Goal: Task Accomplishment & Management: Manage account settings

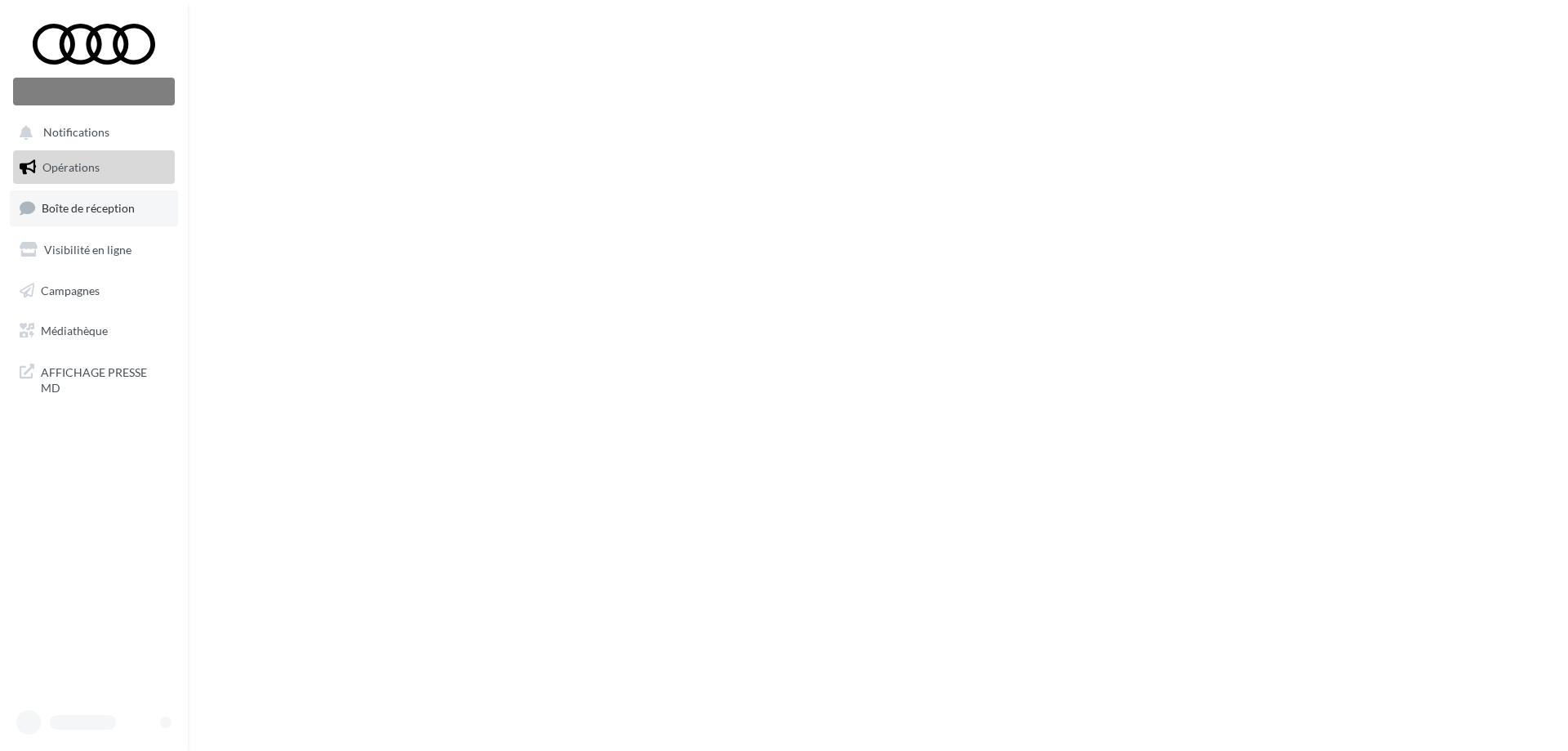
click at [91, 207] on link "Boîte de réception" at bounding box center [94, 207] width 168 height 35
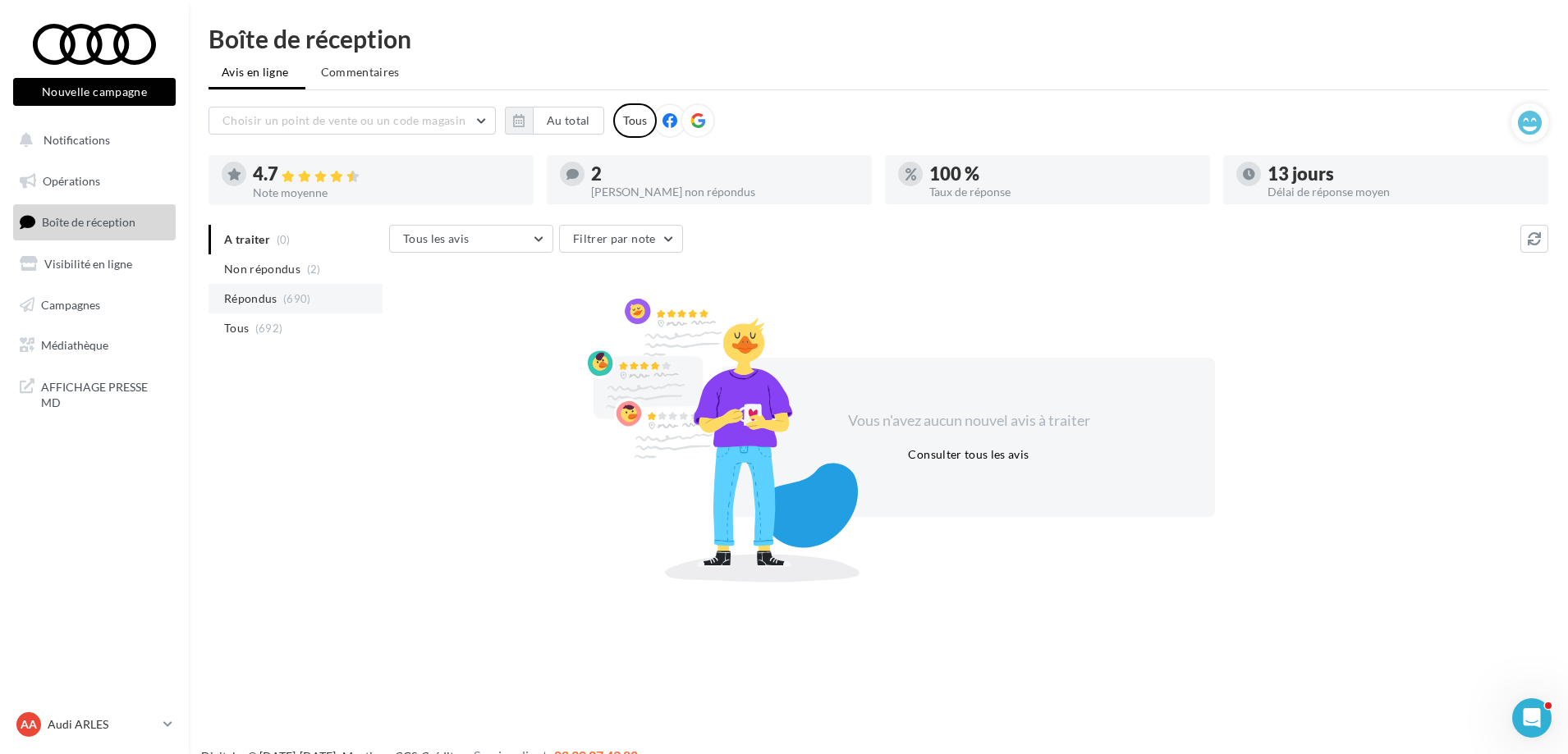
click at [247, 287] on li "Répondus (690)" at bounding box center [295, 298] width 174 height 29
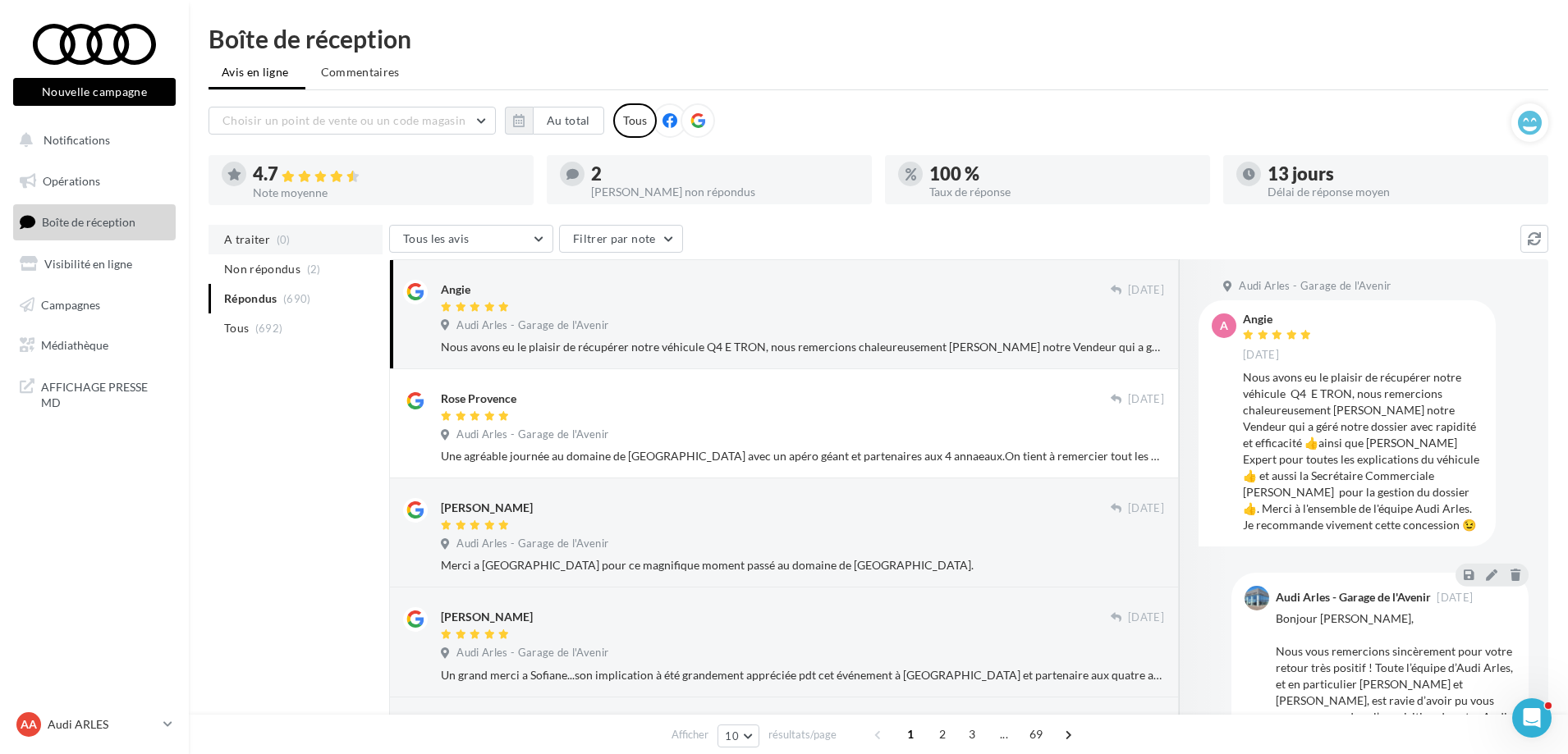
click at [283, 228] on li "A traiter (0)" at bounding box center [295, 239] width 174 height 29
